Goal: Task Accomplishment & Management: Use online tool/utility

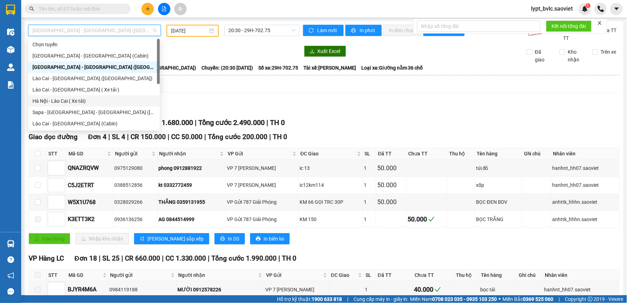
scroll to position [56, 0]
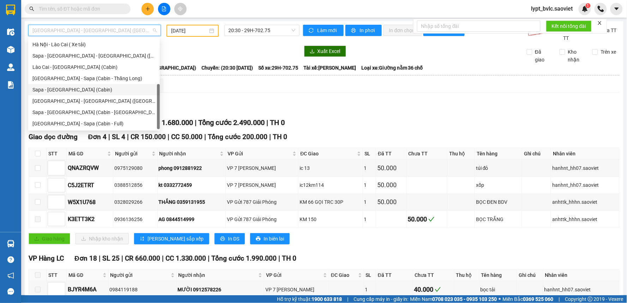
click at [79, 90] on div "Sapa - [GEOGRAPHIC_DATA] (Cabin)" at bounding box center [93, 90] width 123 height 8
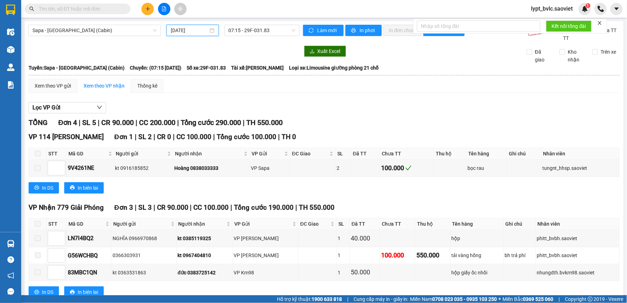
click at [184, 30] on input "[DATE]" at bounding box center [189, 30] width 37 height 8
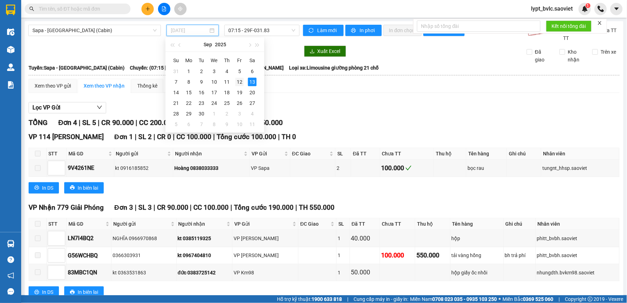
click at [237, 83] on div "12" at bounding box center [239, 82] width 8 height 8
type input "[DATE]"
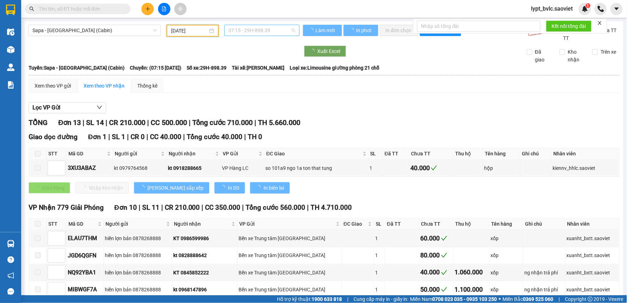
click at [266, 30] on span "07:15 - 29H-898.39" at bounding box center [262, 30] width 67 height 11
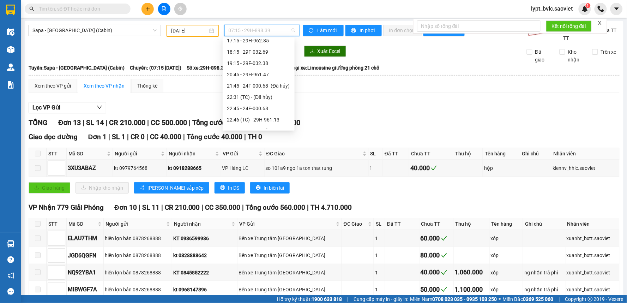
scroll to position [260, 0]
click at [258, 89] on div "23:56 - 24F-000.79" at bounding box center [258, 90] width 63 height 8
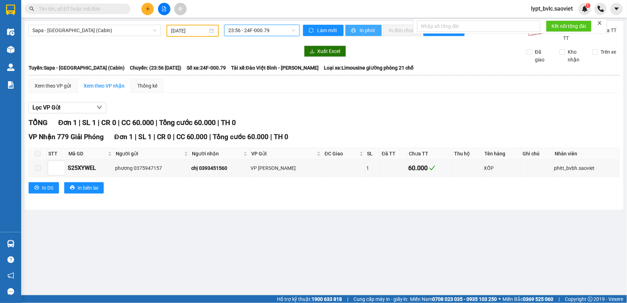
click at [362, 27] on span "In phơi" at bounding box center [368, 30] width 16 height 8
click at [125, 34] on span "Sapa - [GEOGRAPHIC_DATA] (Cabin)" at bounding box center [94, 30] width 124 height 11
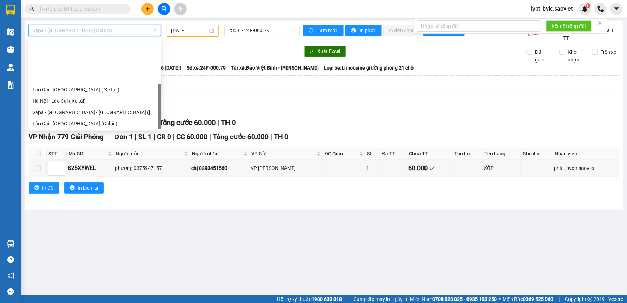
scroll to position [56, 0]
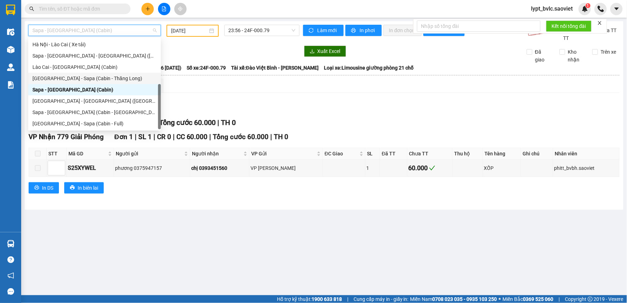
click at [101, 80] on div "[GEOGRAPHIC_DATA] - Sapa (Cabin - Thăng Long)" at bounding box center [94, 78] width 124 height 8
type input "[DATE]"
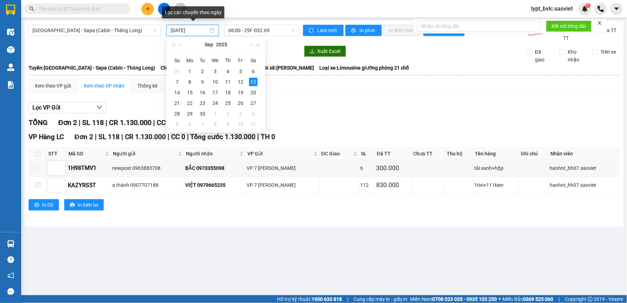
click at [197, 32] on input "[DATE]" at bounding box center [189, 30] width 37 height 8
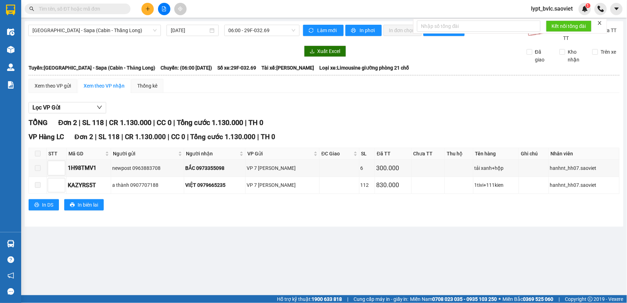
click at [327, 95] on div "Xem theo VP gửi Xem theo VP nhận Thống kê Lọc VP Gửi TỔNG Đơn 2 | SL 118 | CR …" at bounding box center [324, 149] width 591 height 140
click at [272, 32] on span "06:00 - 29F-032.69" at bounding box center [262, 30] width 67 height 11
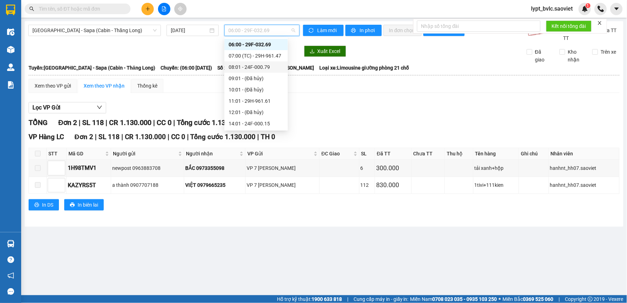
click at [260, 68] on div "08:01 - 24F-000.79" at bounding box center [256, 67] width 55 height 8
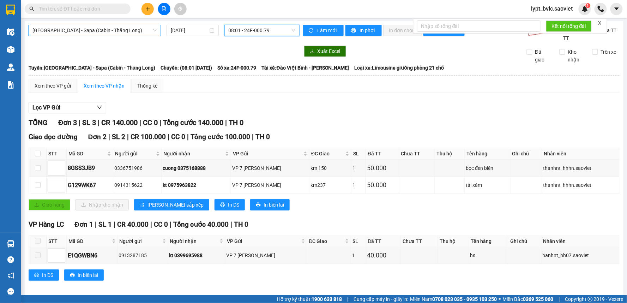
click at [85, 30] on span "[GEOGRAPHIC_DATA] - Sapa (Cabin - Thăng Long)" at bounding box center [94, 30] width 124 height 11
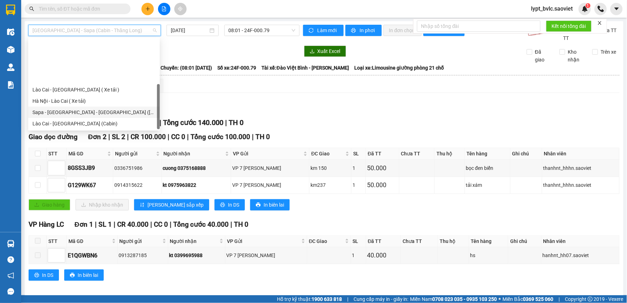
scroll to position [56, 0]
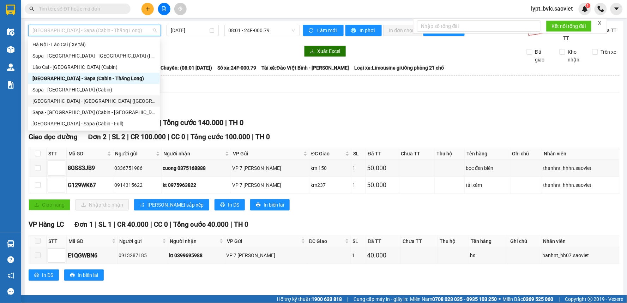
click at [65, 102] on div "[GEOGRAPHIC_DATA] - [GEOGRAPHIC_DATA] ([GEOGRAPHIC_DATA])" at bounding box center [93, 101] width 123 height 8
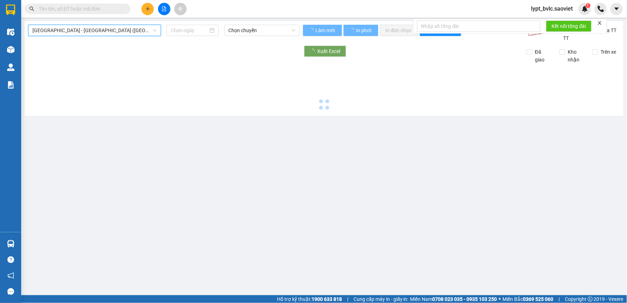
type input "[DATE]"
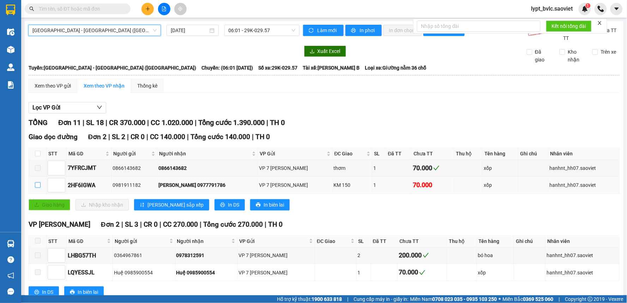
click at [39, 185] on input "checkbox" at bounding box center [38, 185] width 6 height 6
checkbox input "true"
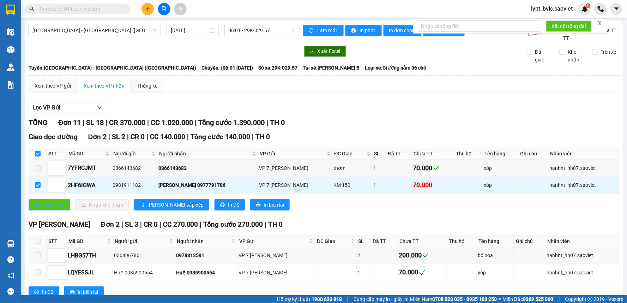
click at [51, 200] on button "Giao hàng" at bounding box center [50, 204] width 42 height 11
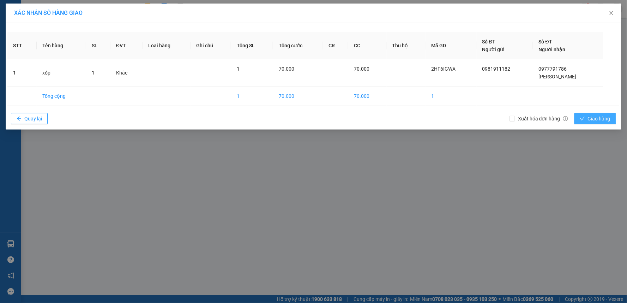
click at [596, 118] on span "Giao hàng" at bounding box center [599, 119] width 23 height 8
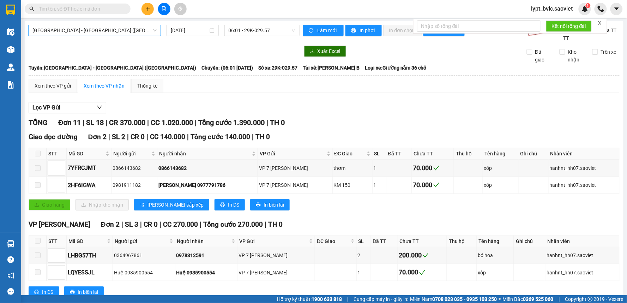
click at [98, 36] on div "[GEOGRAPHIC_DATA] - [GEOGRAPHIC_DATA] ([GEOGRAPHIC_DATA])" at bounding box center [94, 30] width 133 height 11
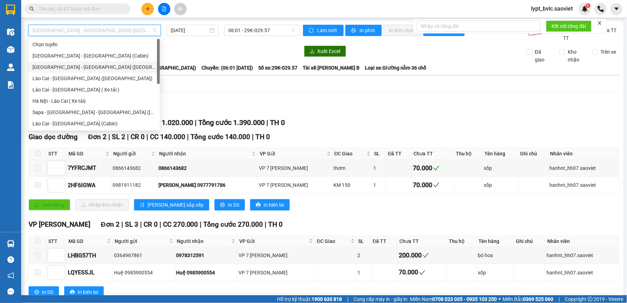
click at [98, 66] on div "[GEOGRAPHIC_DATA] - [GEOGRAPHIC_DATA] ([GEOGRAPHIC_DATA])" at bounding box center [93, 67] width 123 height 8
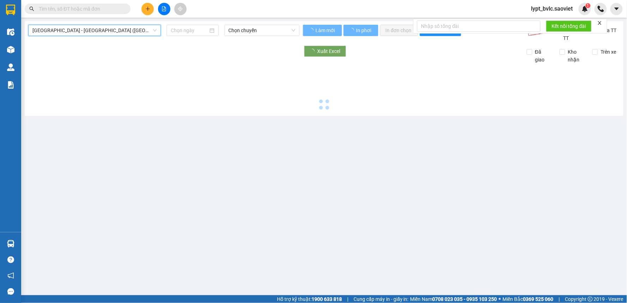
type input "[DATE]"
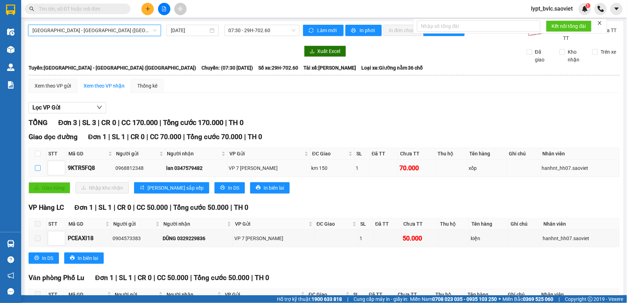
click at [36, 167] on input "checkbox" at bounding box center [38, 168] width 6 height 6
checkbox input "true"
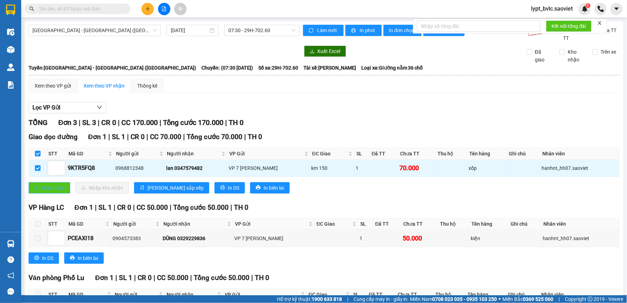
click at [57, 191] on button "Giao hàng" at bounding box center [50, 187] width 42 height 11
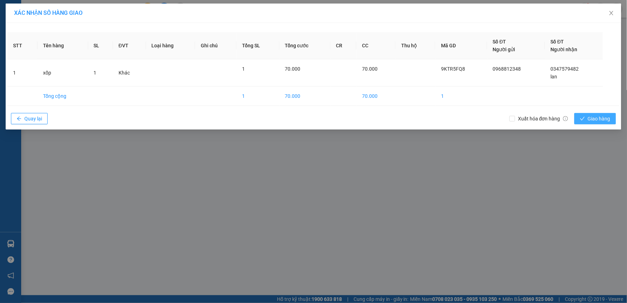
click at [611, 121] on button "Giao hàng" at bounding box center [595, 118] width 42 height 11
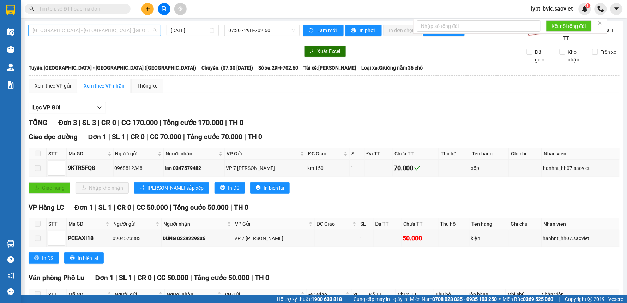
click at [96, 31] on span "[GEOGRAPHIC_DATA] - [GEOGRAPHIC_DATA] ([GEOGRAPHIC_DATA])" at bounding box center [94, 30] width 124 height 11
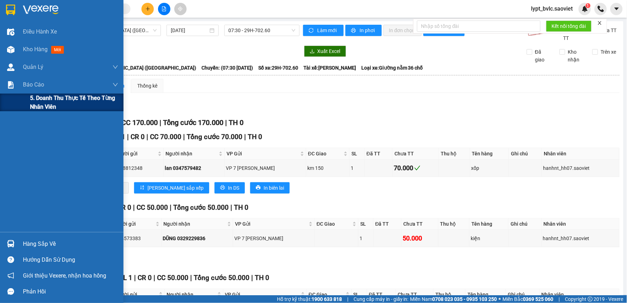
click at [22, 102] on div "5. Doanh thu thực tế theo từng nhân viên" at bounding box center [61, 102] width 123 height 18
